Goal: Browse casually

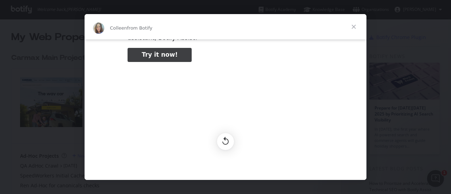
scroll to position [83, 0]
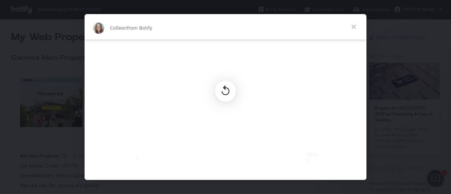
click at [230, 90] on icon "Replay" at bounding box center [225, 91] width 13 height 13
type input "3296666"
click at [356, 26] on span "Close" at bounding box center [353, 26] width 25 height 25
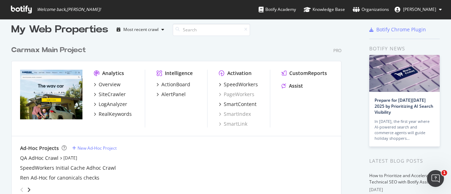
scroll to position [0, 0]
